Goal: Download file/media

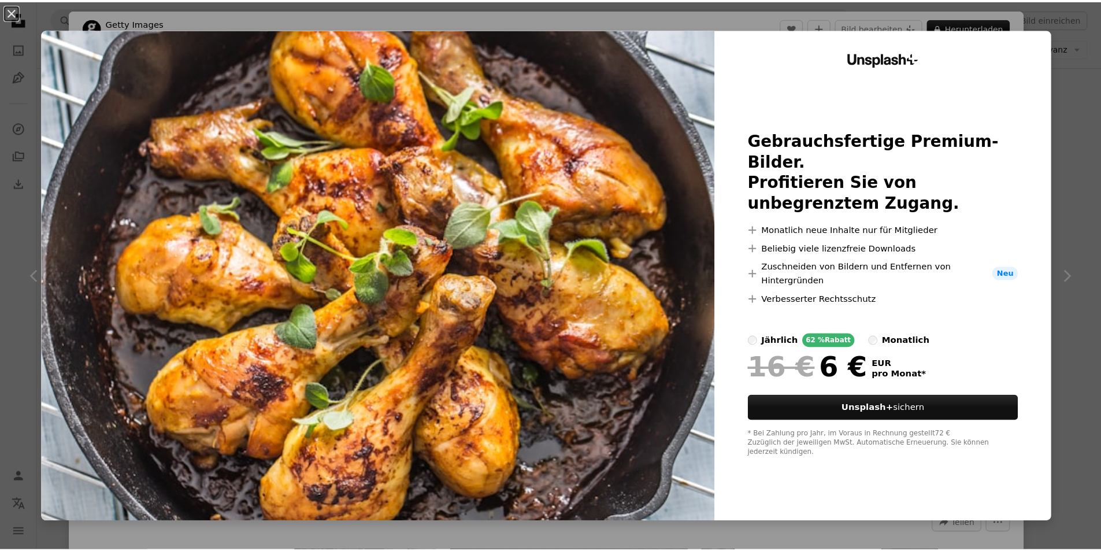
scroll to position [578, 0]
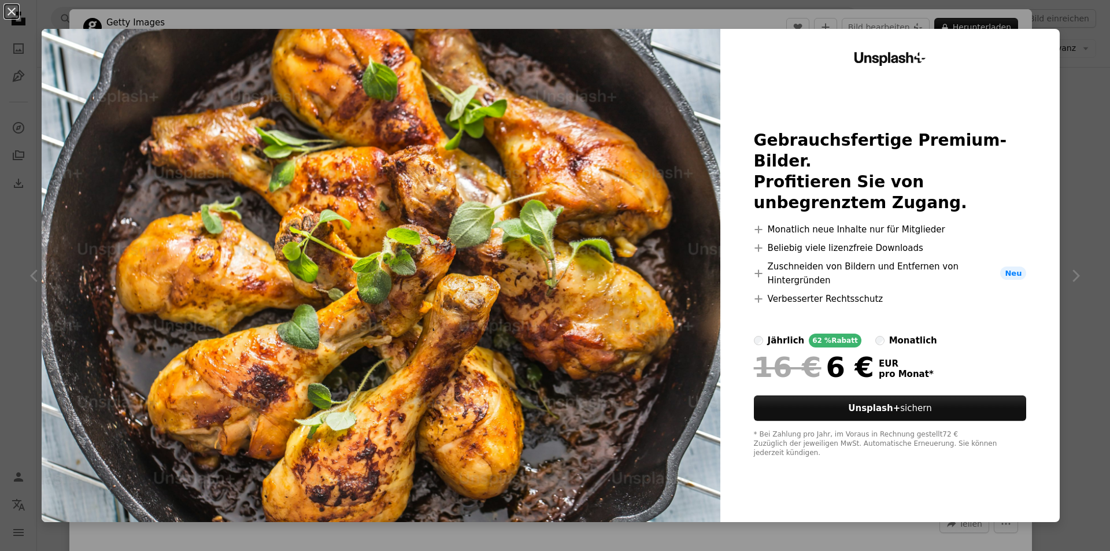
click at [1080, 47] on div "An X shape Unsplash+ Gebrauchsfertige Premium-Bilder. Profitieren Sie von unbeg…" at bounding box center [555, 275] width 1110 height 551
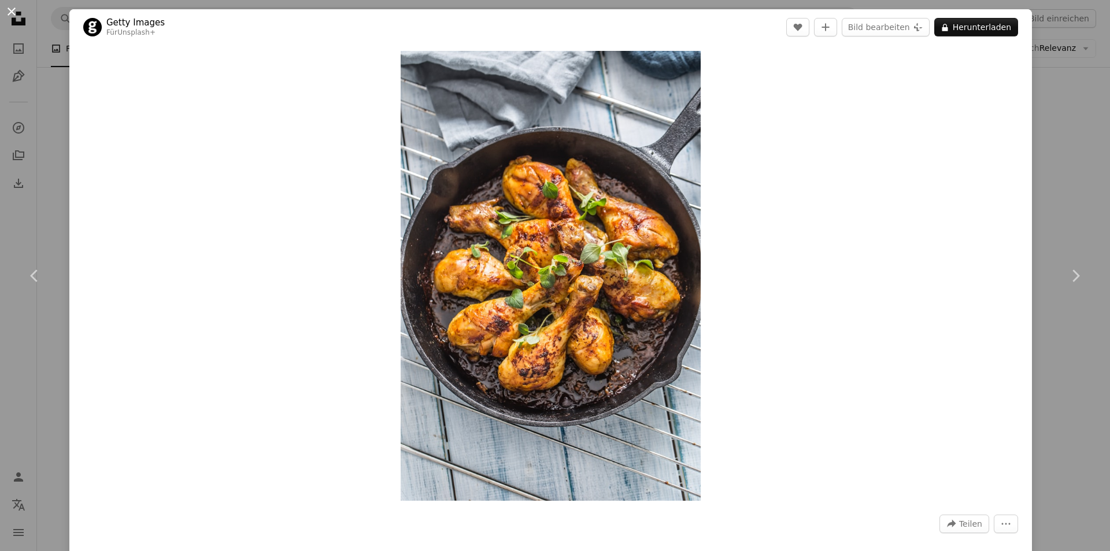
click at [18, 18] on button "An X shape" at bounding box center [12, 12] width 14 height 14
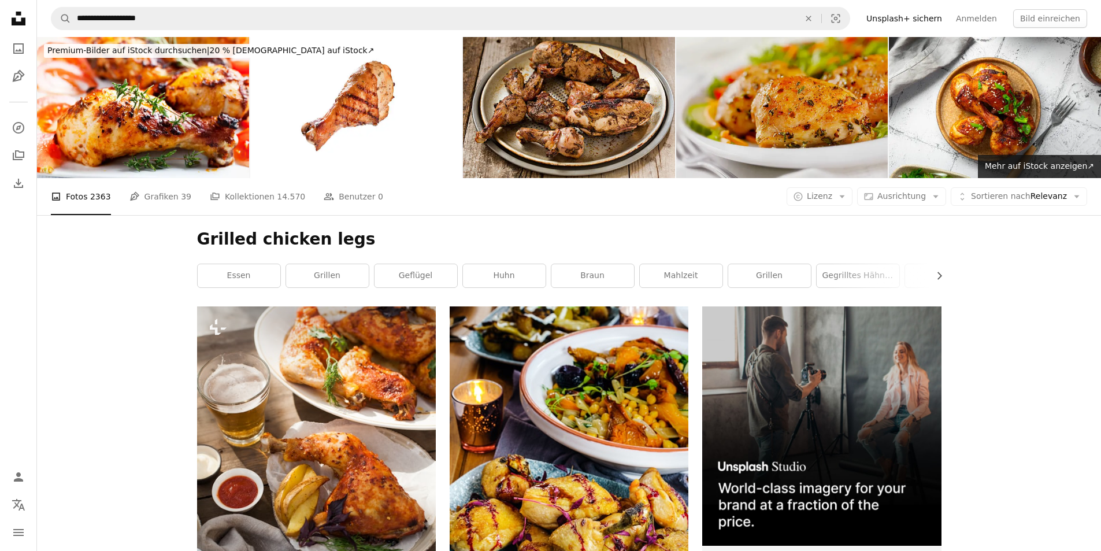
click at [797, 116] on img at bounding box center [782, 107] width 212 height 141
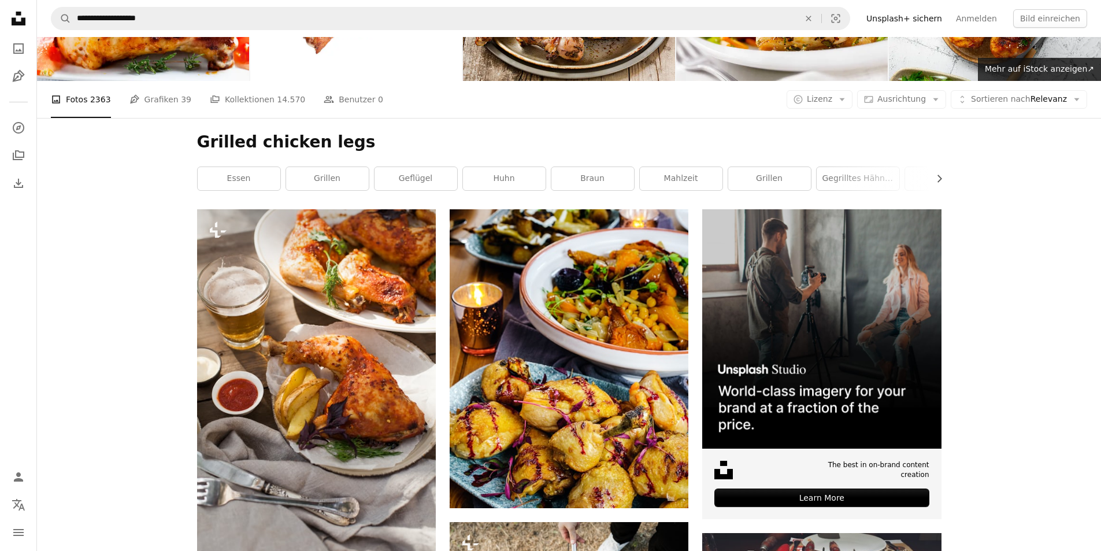
scroll to position [173, 0]
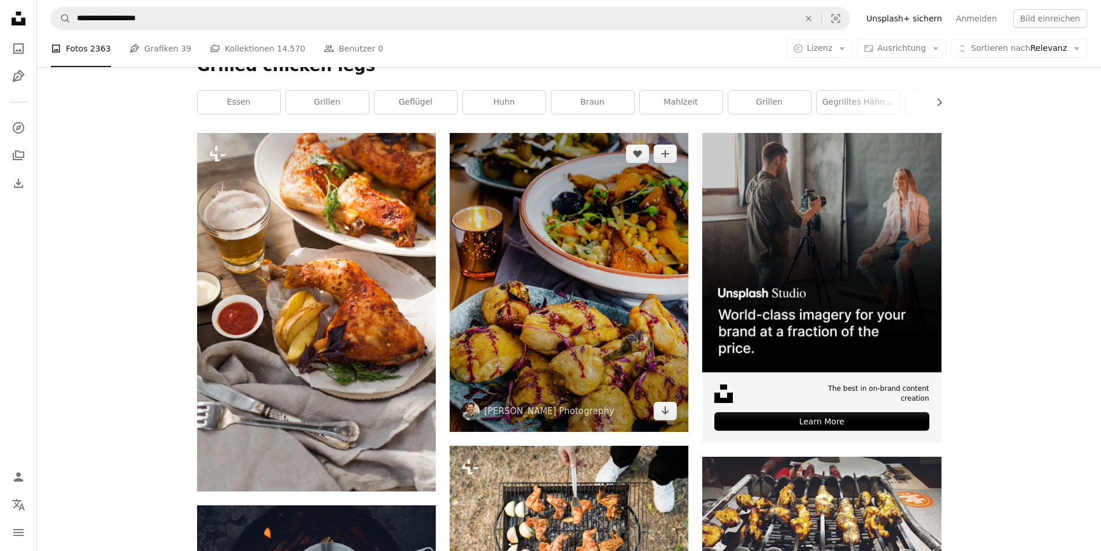
click at [627, 304] on img at bounding box center [569, 282] width 239 height 299
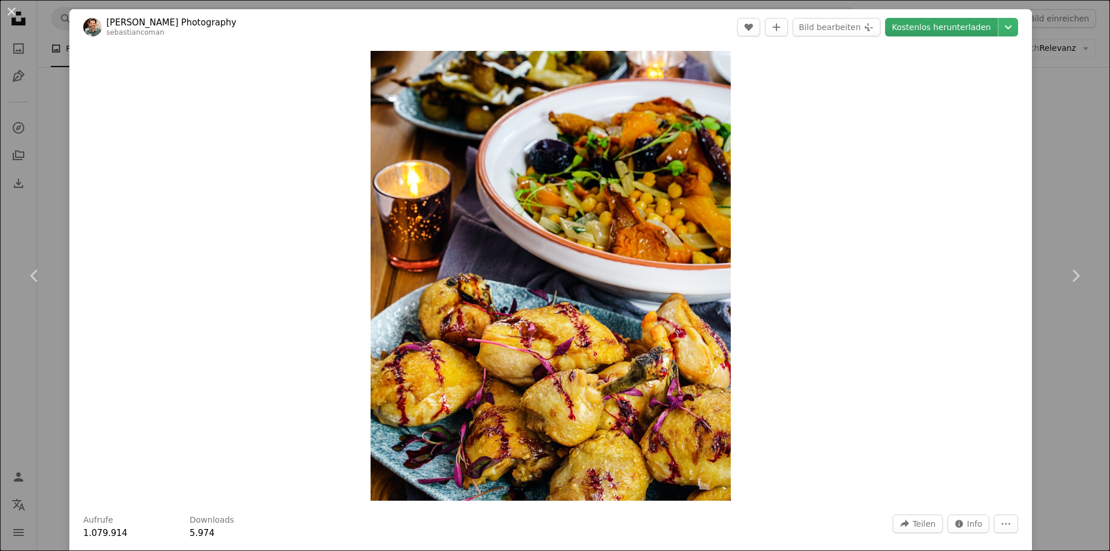
click at [920, 34] on link "Kostenlos herunterladen" at bounding box center [941, 27] width 113 height 18
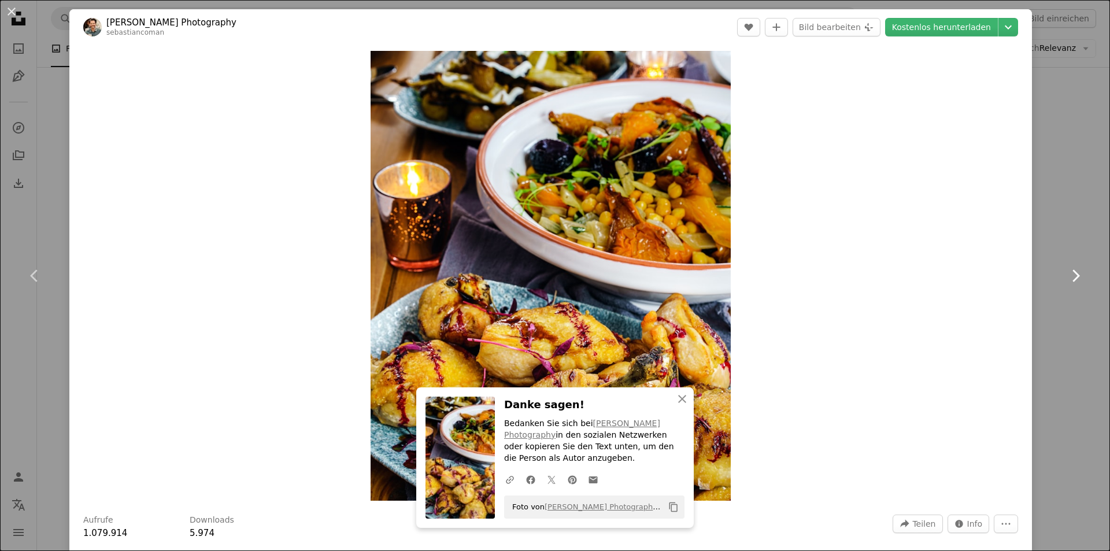
click at [1053, 223] on link "Chevron right" at bounding box center [1075, 275] width 69 height 111
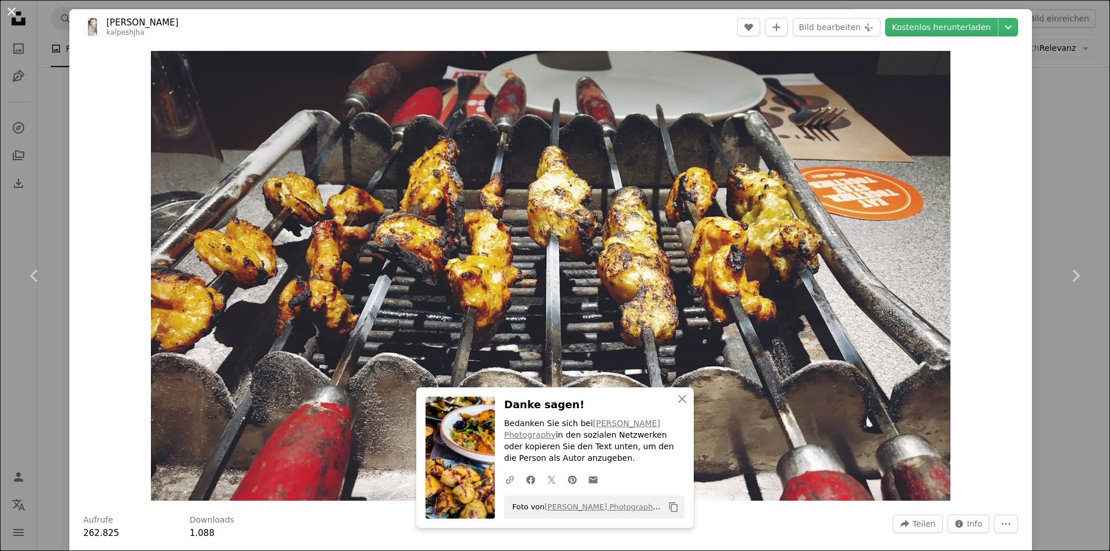
click at [13, 5] on button "An X shape" at bounding box center [12, 12] width 14 height 14
